Goal: Find specific page/section: Find specific page/section

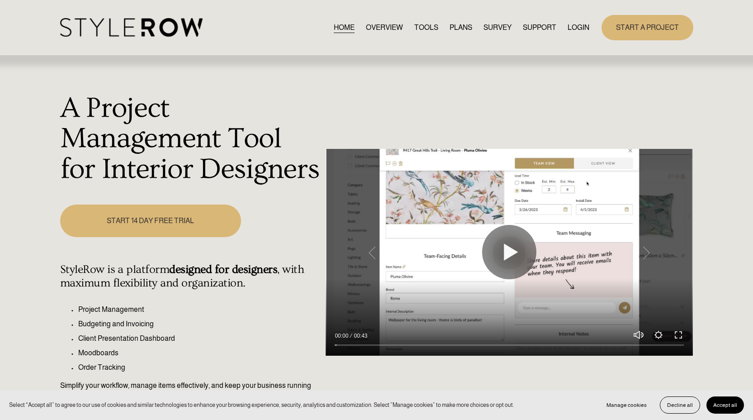
click at [575, 29] on link "LOGIN" at bounding box center [579, 27] width 22 height 12
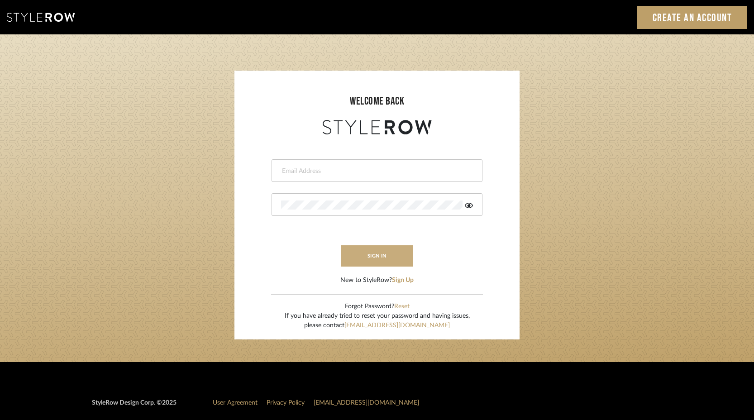
type input "[PERSON_NAME][EMAIL_ADDRESS][DOMAIN_NAME]"
click at [351, 250] on button "sign in" at bounding box center [377, 255] width 72 height 21
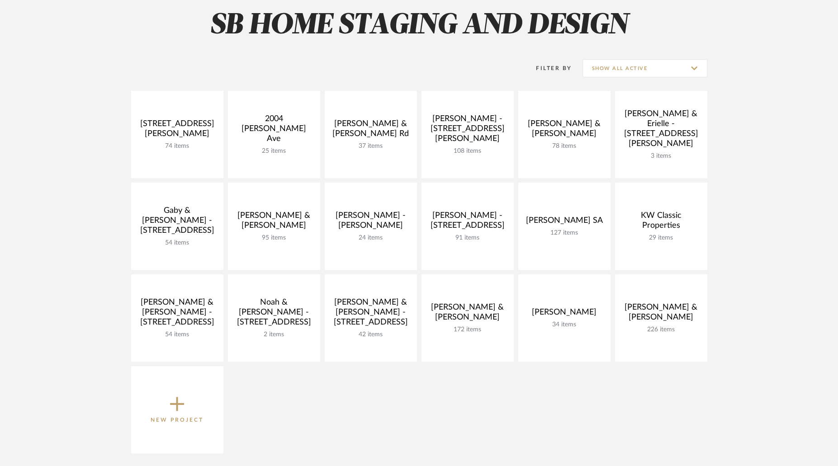
scroll to position [189, 0]
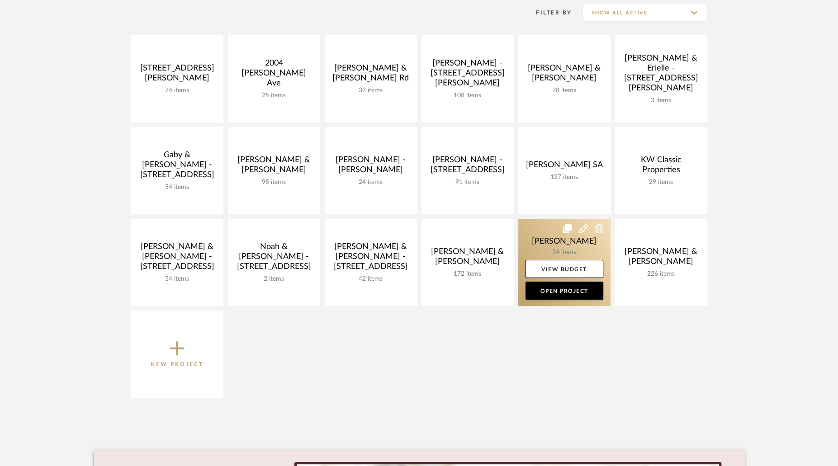
click at [566, 246] on link at bounding box center [564, 262] width 92 height 87
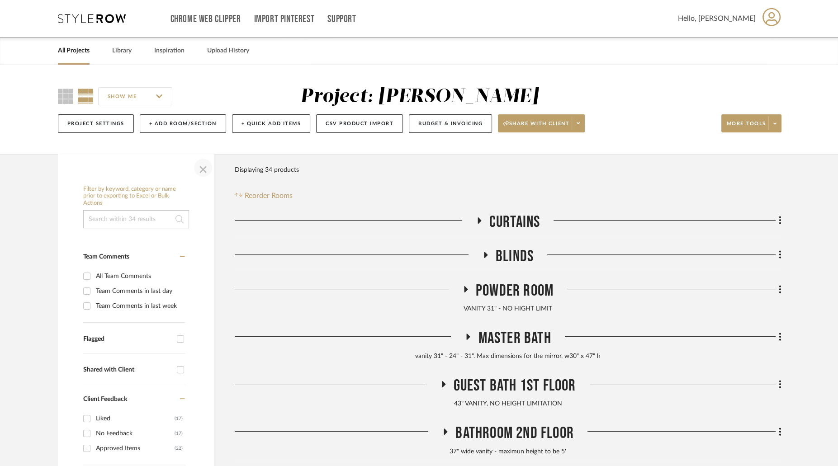
click at [203, 168] on span "button" at bounding box center [203, 168] width 22 height 22
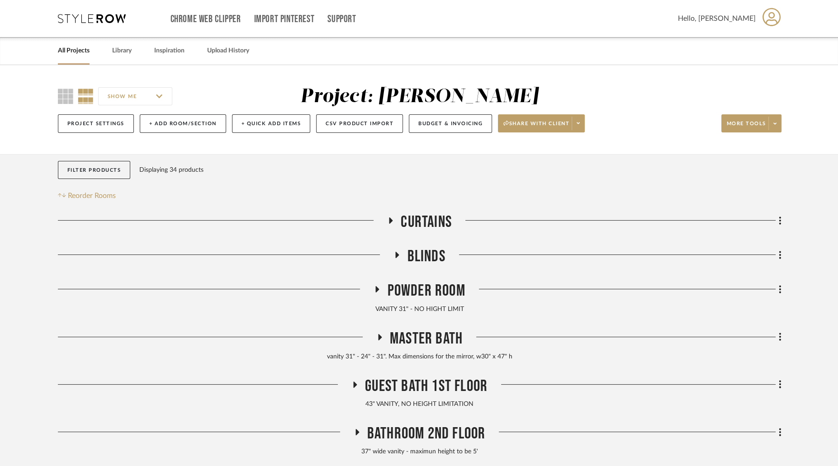
click at [377, 290] on icon at bounding box center [378, 289] width 4 height 6
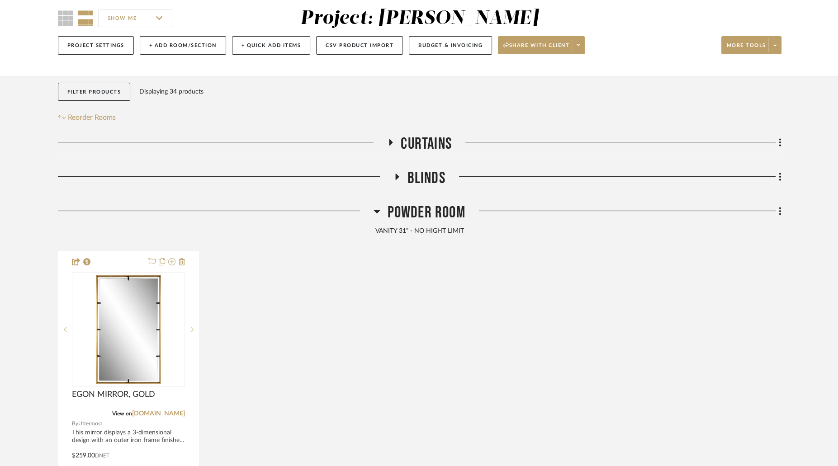
scroll to position [109, 0]
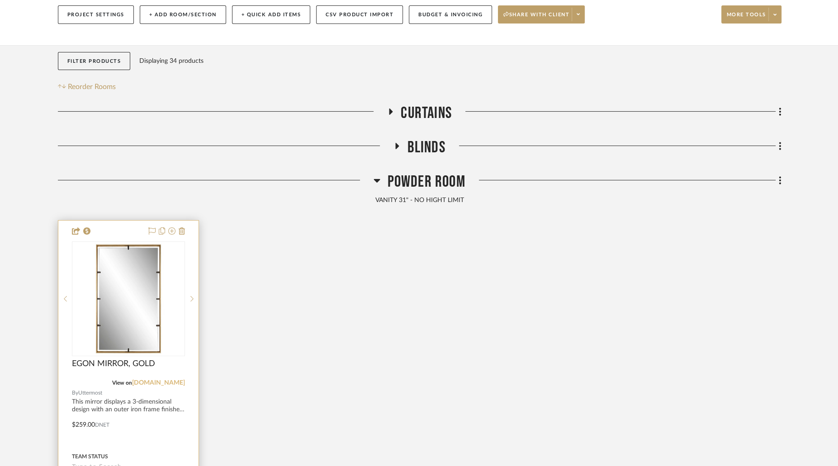
click at [165, 383] on link "uttermost.com" at bounding box center [158, 383] width 53 height 6
click at [375, 178] on icon at bounding box center [377, 180] width 7 height 11
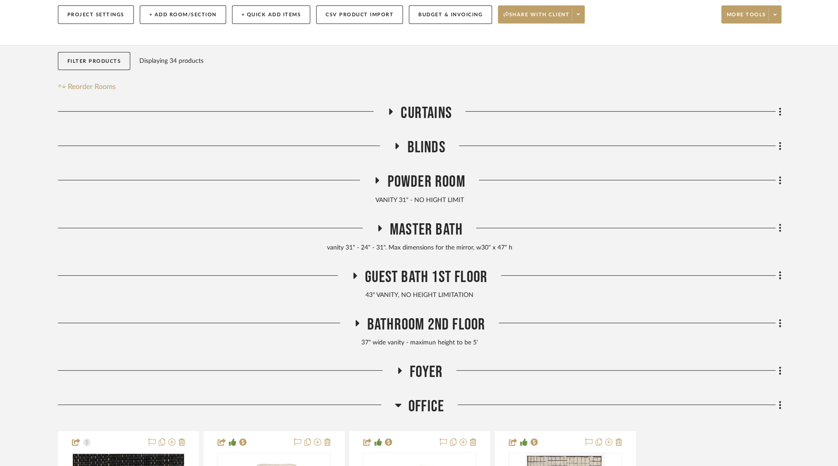
click at [383, 225] on icon at bounding box center [379, 228] width 11 height 7
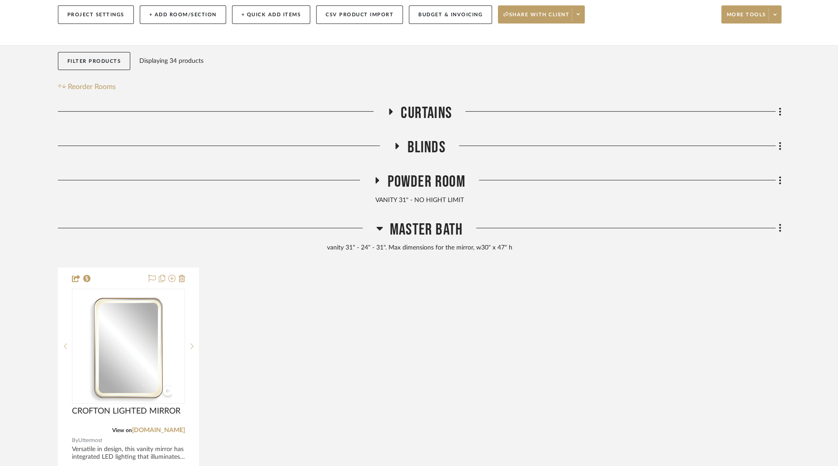
click at [380, 228] on icon at bounding box center [379, 229] width 6 height 4
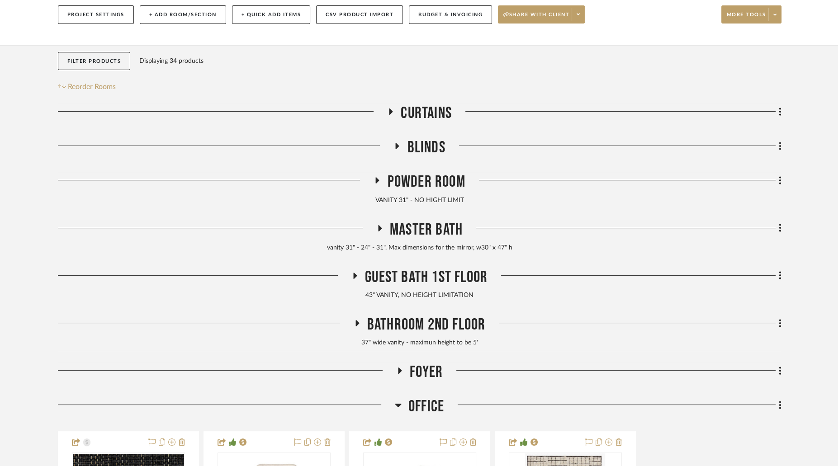
click at [354, 273] on icon at bounding box center [355, 275] width 11 height 7
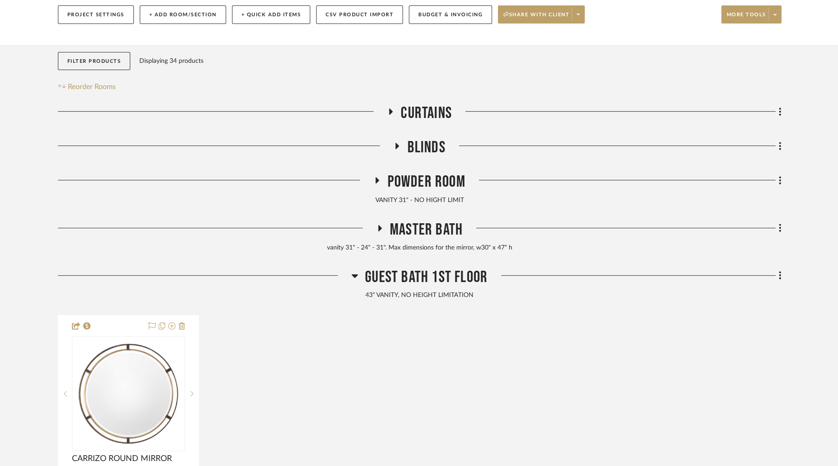
click at [354, 273] on icon at bounding box center [354, 275] width 7 height 11
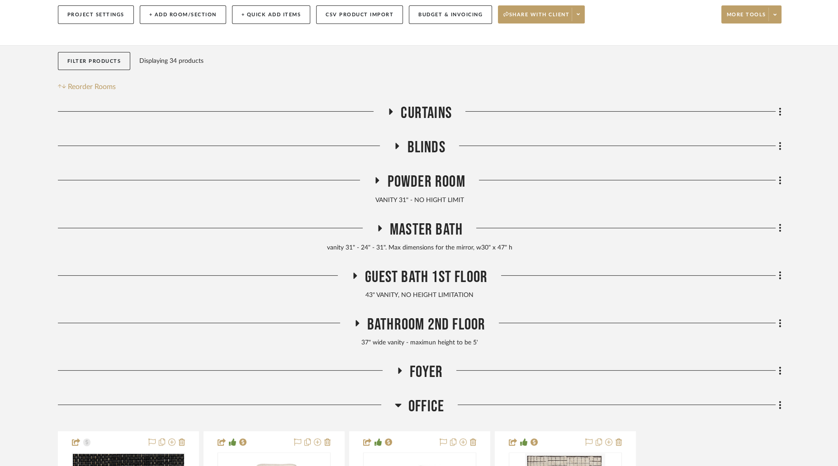
click at [379, 178] on icon at bounding box center [377, 180] width 11 height 7
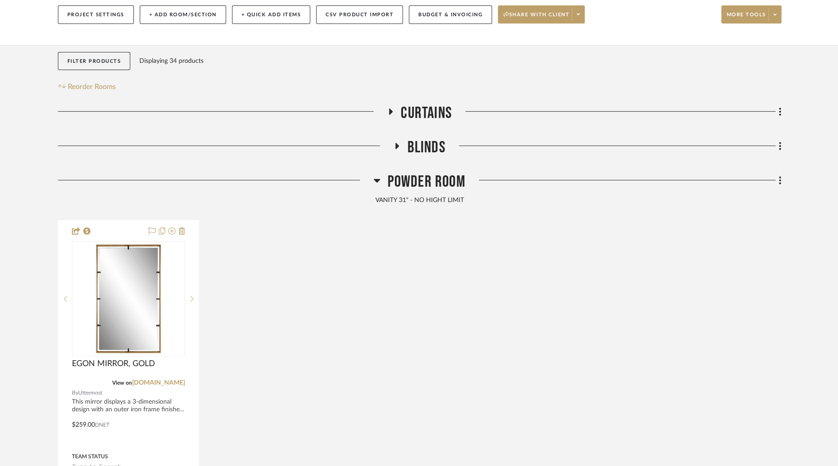
click at [378, 179] on icon at bounding box center [377, 180] width 7 height 11
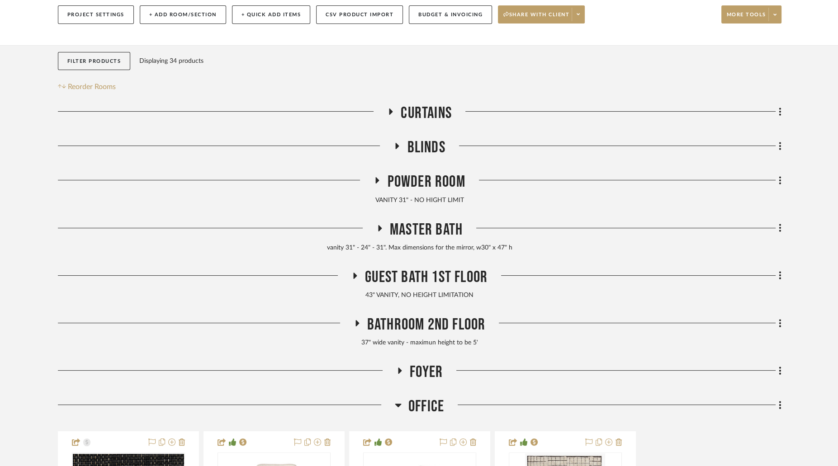
click at [357, 275] on icon at bounding box center [355, 275] width 11 height 7
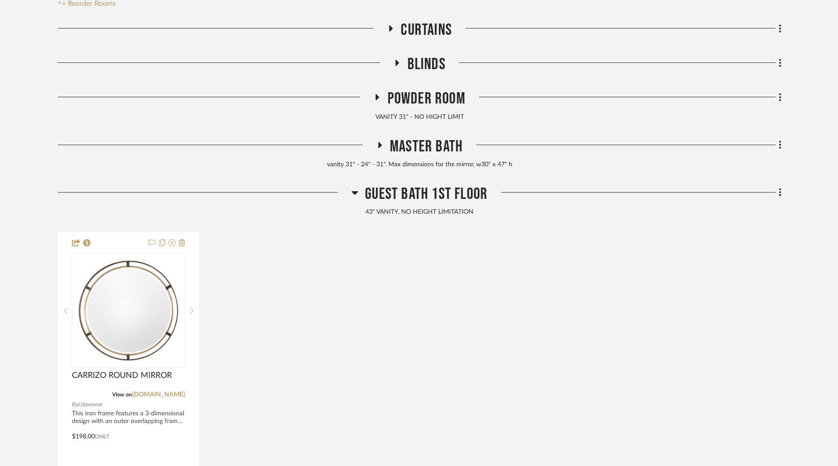
scroll to position [193, 0]
click at [356, 192] on icon at bounding box center [354, 191] width 7 height 11
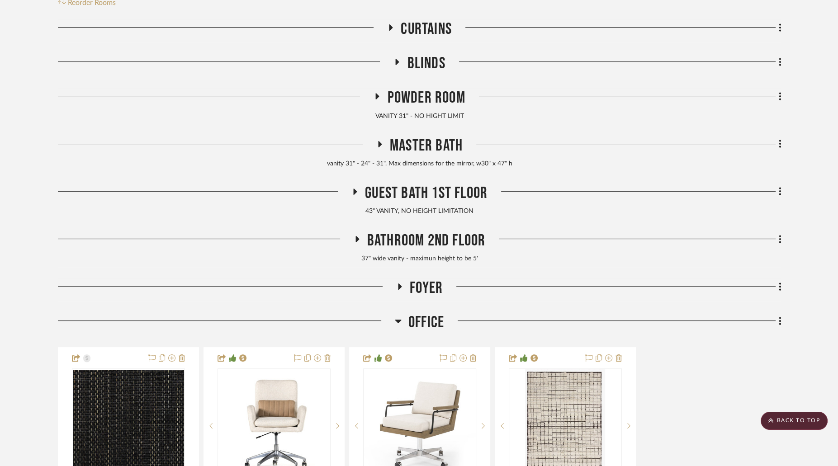
click at [360, 234] on h3 "Bathroom 2nd Floor" at bounding box center [420, 240] width 132 height 19
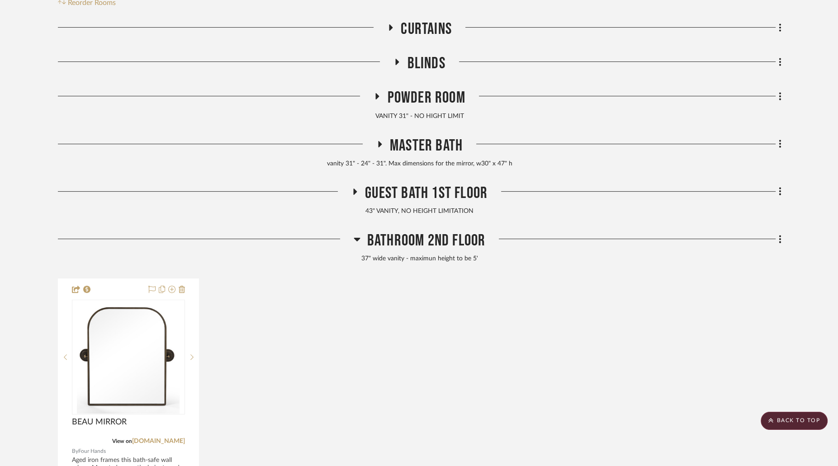
click at [360, 234] on h3 "Bathroom 2nd Floor" at bounding box center [420, 240] width 132 height 19
